Goal: Check status: Check status

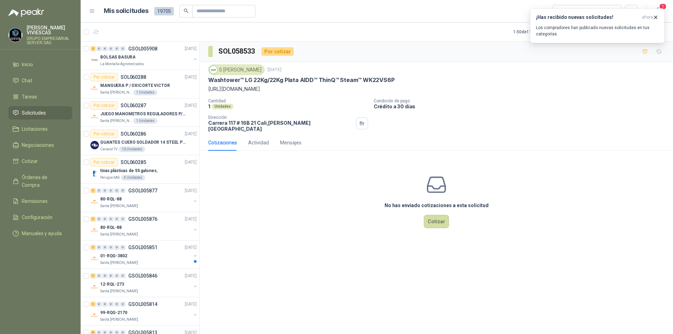
click at [49, 113] on li "Solicitudes" at bounding box center [40, 113] width 55 height 8
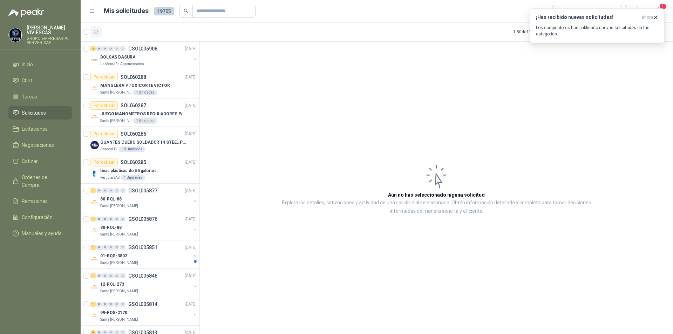
click at [99, 34] on button "button" at bounding box center [95, 31] width 11 height 11
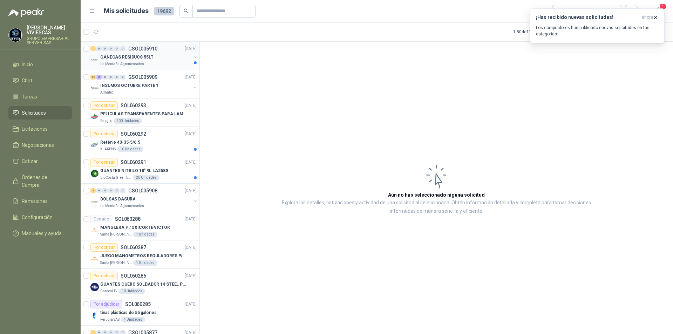
click at [149, 62] on div "La Montaña Agromercados" at bounding box center [145, 64] width 91 height 6
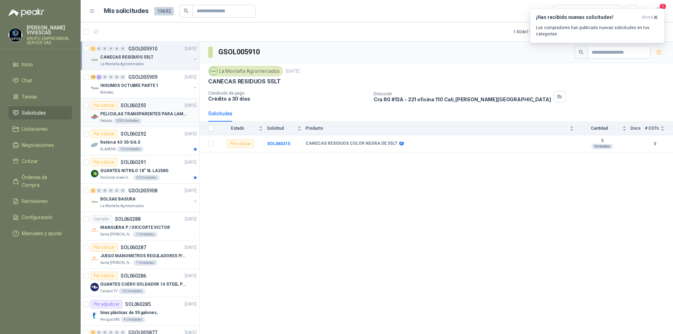
scroll to position [105, 0]
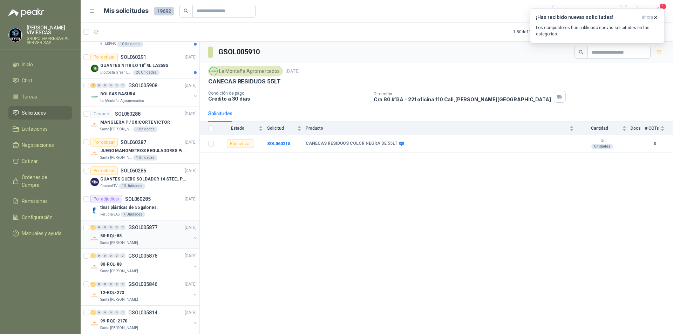
click at [159, 234] on div "80-RQL-88" at bounding box center [145, 236] width 91 height 8
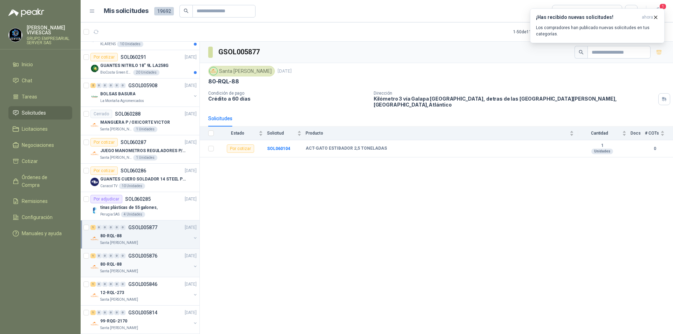
click at [159, 262] on div "80-RQL-88" at bounding box center [145, 264] width 91 height 8
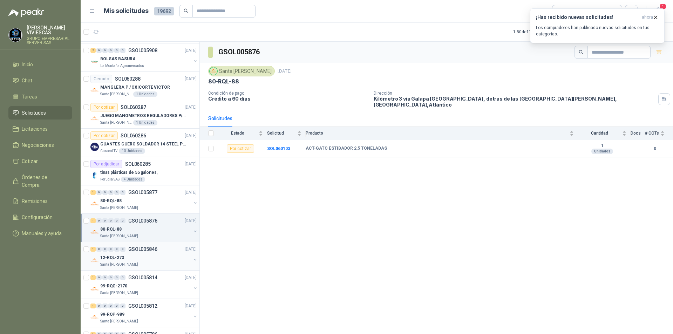
click at [156, 247] on p "GSOL005846" at bounding box center [142, 249] width 29 height 5
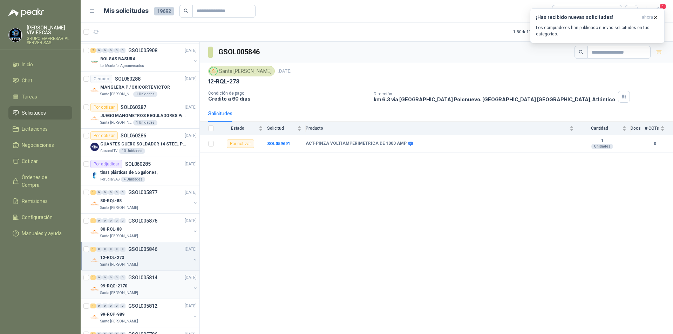
click at [142, 273] on div "1 0 0 0 0 0 GSOL005814 [DATE]" at bounding box center [144, 277] width 108 height 8
